Goal: Transaction & Acquisition: Purchase product/service

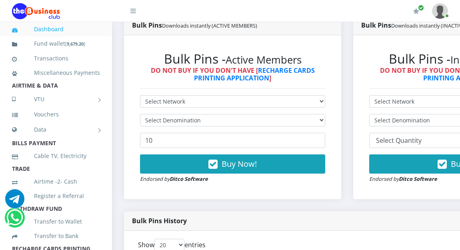
scroll to position [224, 0]
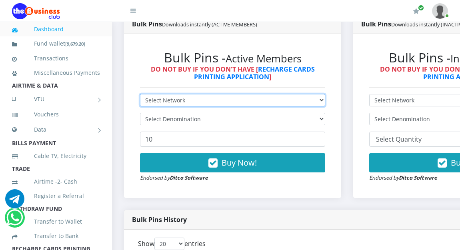
click at [191, 100] on select "Select Network MTN Globacom 9Mobile Airtel" at bounding box center [232, 100] width 185 height 12
select select "MTN"
click at [140, 95] on select "Select Network MTN Globacom 9Mobile Airtel" at bounding box center [232, 100] width 185 height 12
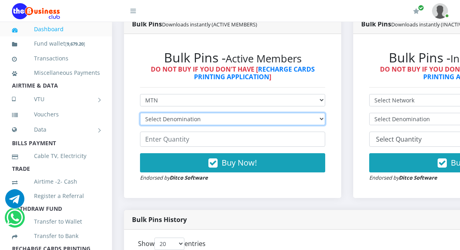
click at [187, 117] on select "Select Denomination MTN NGN100 - ₦96.94 MTN NGN200 - ₦193.88 MTN NGN400 - ₦387.…" at bounding box center [232, 119] width 185 height 12
select select "193.88-200"
click at [140, 114] on select "Select Denomination MTN NGN100 - ₦96.94 MTN NGN200 - ₦193.88 MTN NGN400 - ₦387.…" at bounding box center [232, 119] width 185 height 12
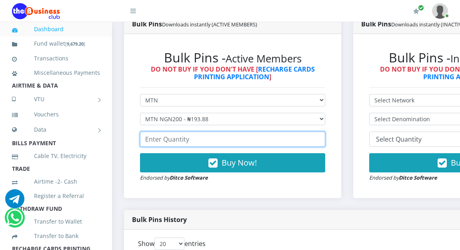
click at [178, 142] on input "number" at bounding box center [232, 139] width 185 height 15
type input "4"
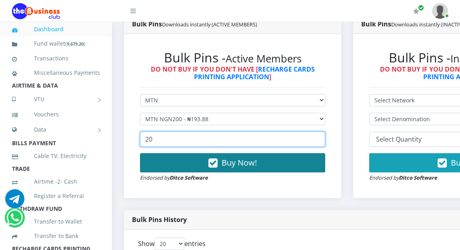
type input "20"
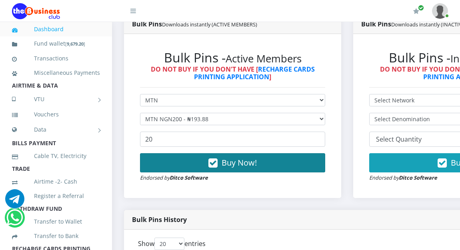
click at [181, 160] on button "Buy Now!" at bounding box center [232, 162] width 185 height 19
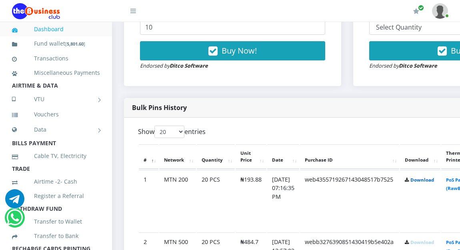
click at [428, 179] on link "Download" at bounding box center [422, 180] width 24 height 6
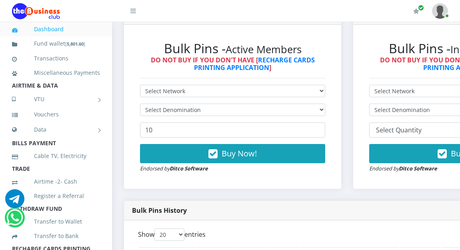
scroll to position [224, 0]
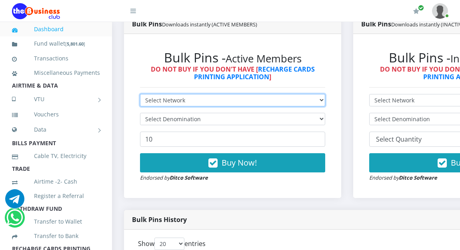
click at [175, 100] on select "Select Network MTN Globacom 9Mobile Airtel" at bounding box center [232, 100] width 185 height 12
select select "Glo"
click at [140, 95] on select "Select Network MTN Globacom 9Mobile Airtel" at bounding box center [232, 100] width 185 height 12
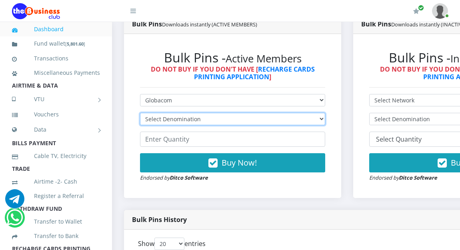
click at [169, 121] on select "Select Denomination Glo NGN100 - ₦96.45 Glo NGN200 - ₦192.90 Glo NGN500 - ₦482.…" at bounding box center [232, 119] width 185 height 12
select select "192.9-200"
click at [140, 114] on select "Select Denomination Glo NGN100 - ₦96.45 Glo NGN200 - ₦192.90 Glo NGN500 - ₦482.…" at bounding box center [232, 119] width 185 height 12
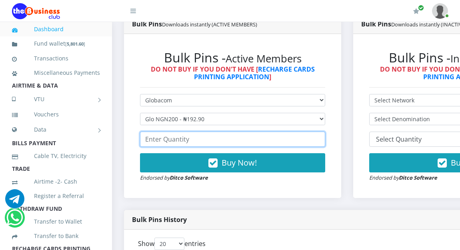
click at [164, 142] on input "number" at bounding box center [232, 139] width 185 height 15
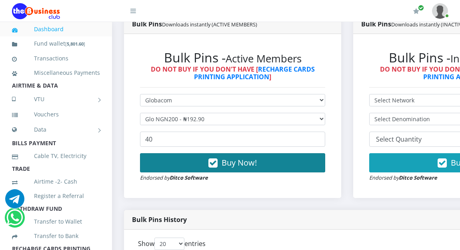
click at [158, 161] on button "Buy Now!" at bounding box center [232, 162] width 185 height 19
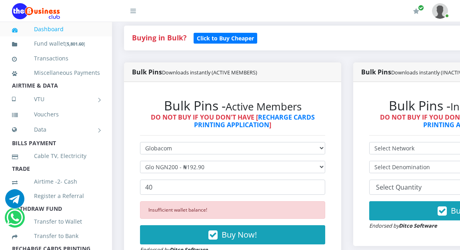
scroll to position [192, 0]
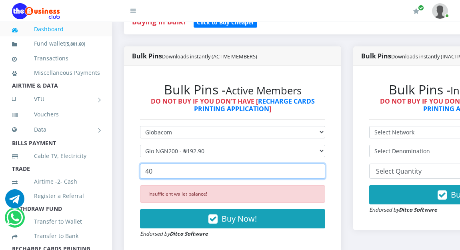
click at [165, 176] on input "40" at bounding box center [232, 171] width 185 height 15
type input "4"
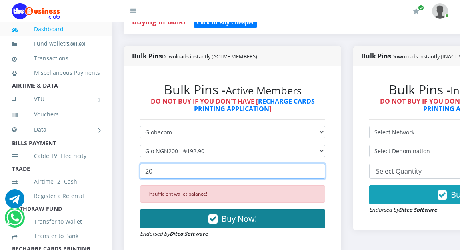
type input "20"
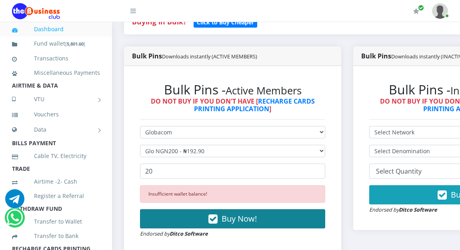
click at [172, 216] on button "Buy Now!" at bounding box center [232, 218] width 185 height 19
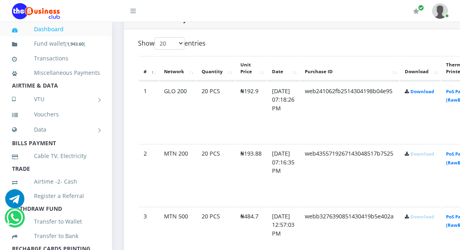
scroll to position [432, 0]
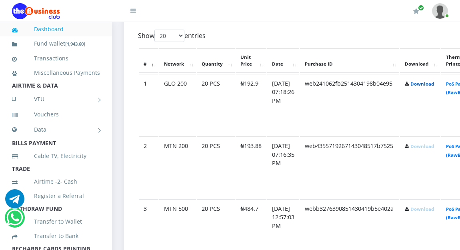
click at [434, 85] on link "Download" at bounding box center [422, 84] width 24 height 6
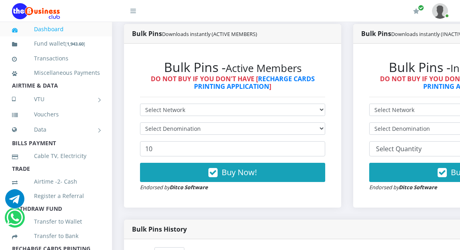
scroll to position [208, 0]
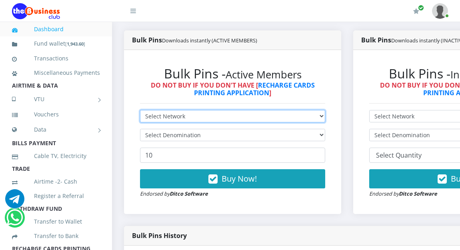
click at [212, 114] on select "Select Network MTN Globacom 9Mobile Airtel" at bounding box center [232, 116] width 185 height 12
select select "Glo"
click at [140, 111] on select "Select Network MTN Globacom 9Mobile Airtel" at bounding box center [232, 116] width 185 height 12
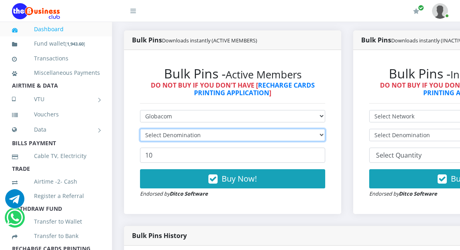
click at [209, 134] on select "Select Denomination" at bounding box center [232, 135] width 185 height 12
select select "96.45-100"
click at [140, 130] on select "Select Denomination Glo NGN100 - ₦96.45 Glo NGN200 - ₦192.90 Glo NGN500 - ₦482.…" at bounding box center [232, 135] width 185 height 12
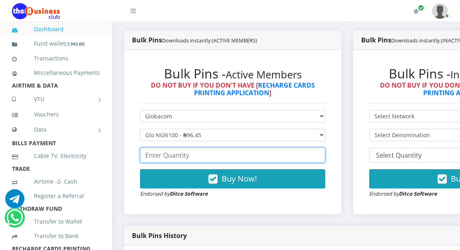
click at [193, 157] on input "number" at bounding box center [232, 155] width 185 height 15
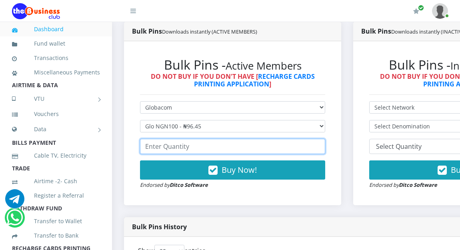
scroll to position [199, 0]
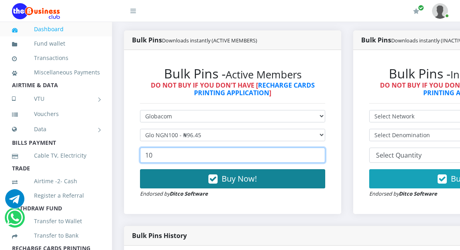
type input "10"
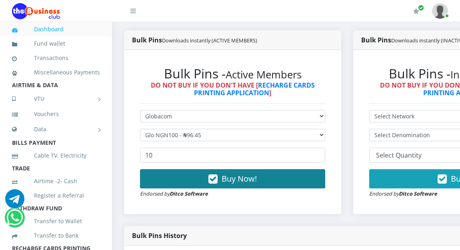
click at [203, 182] on button "Buy Now!" at bounding box center [232, 178] width 185 height 19
